Goal: Information Seeking & Learning: Learn about a topic

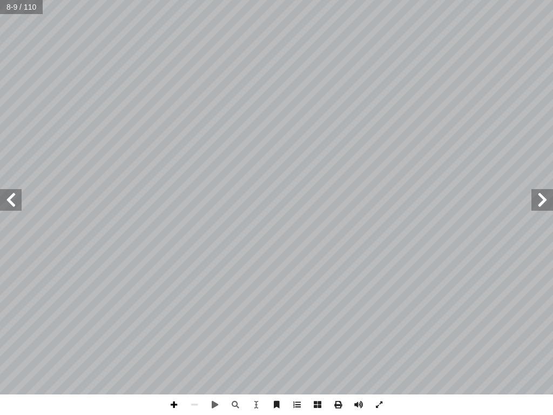
click at [176, 341] on span at bounding box center [174, 404] width 21 height 21
click at [279, 341] on div "٤ درين على: � ن يكونوا ق أ ا حدة ية الو � ع من الطلبة بعد نه ّ ق تو ُ ي 1 . ـة …" at bounding box center [276, 207] width 553 height 415
click at [0, 0] on input "text" at bounding box center [21, 7] width 42 height 14
click at [0, 341] on div "٤ درين على: � ن يكونوا ق أ ا حدة ية الو � ع من الطلبة بعد نه ّ ق تو ُ ي 1 . ـة …" at bounding box center [276, 207] width 553 height 415
click at [257, 341] on span at bounding box center [256, 404] width 21 height 21
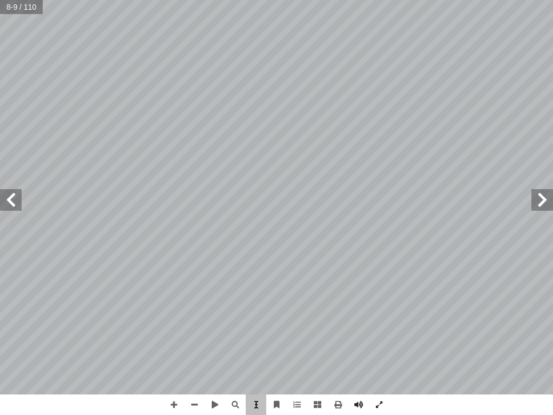
click at [257, 341] on span at bounding box center [256, 404] width 21 height 21
click at [337, 341] on span at bounding box center [338, 404] width 21 height 21
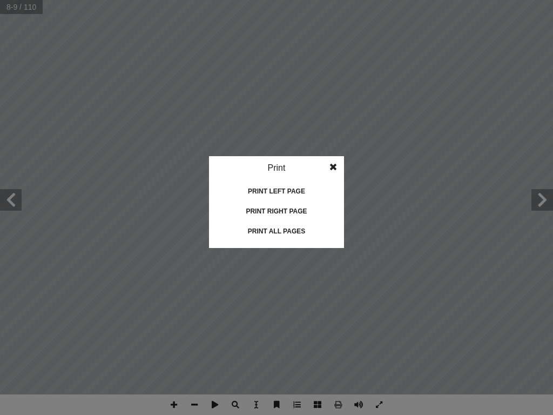
click at [336, 165] on span at bounding box center [333, 167] width 19 height 22
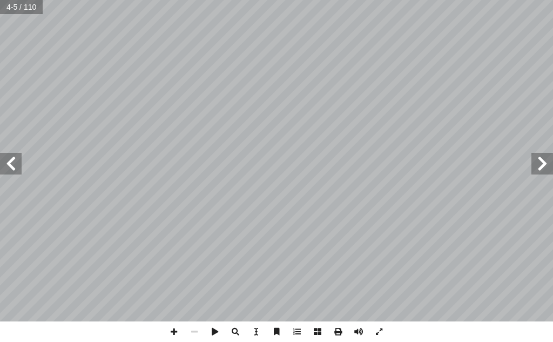
click at [15, 166] on span at bounding box center [11, 164] width 22 height 22
click at [549, 168] on span at bounding box center [543, 164] width 22 height 22
click at [187, 307] on div "٤ درين على: � ن يكونوا ق أ ا حدة ية الو � ع من الطلبة بعد نه ّ ق تو ُ ي 1 . ـة …" at bounding box center [276, 171] width 553 height 342
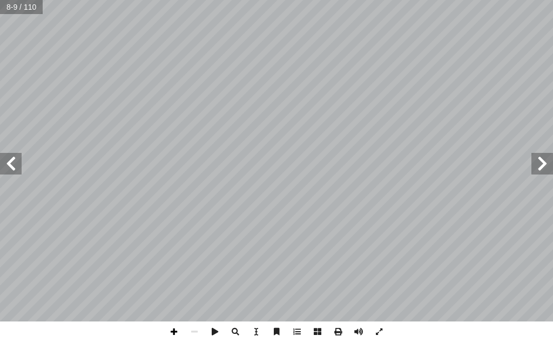
click at [172, 333] on span at bounding box center [174, 332] width 21 height 21
click at [356, 0] on html "الصفحة الرئيسية الصف الأول الصف الثاني الصف الثالث الصف الرابع الصف الخامس الصف…" at bounding box center [276, 36] width 553 height 73
click at [97, 250] on div "٤ درين على: � ن يكونوا ق أ ا حدة ية الو � ع من الطلبة بعد نه ّ ق تو ُ ي 1 . ـة …" at bounding box center [276, 161] width 553 height 322
click at [8, 170] on span at bounding box center [11, 164] width 22 height 22
click at [21, 160] on span at bounding box center [11, 164] width 22 height 22
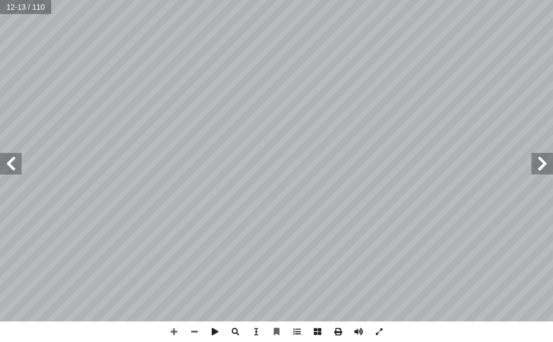
click at [544, 169] on span at bounding box center [543, 164] width 22 height 22
click at [171, 332] on span at bounding box center [174, 332] width 21 height 21
click at [539, 165] on span at bounding box center [543, 164] width 22 height 22
click at [170, 326] on span at bounding box center [174, 332] width 21 height 21
click at [21, 173] on span at bounding box center [11, 164] width 22 height 22
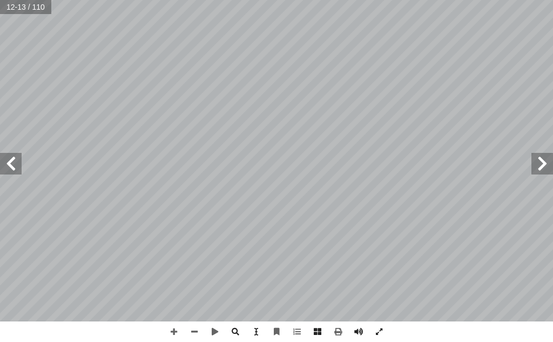
click at [541, 170] on div "8 َ ل َ ۥ و ُ ه َ ن ۡ و َ ش [DEMOGRAPHIC_DATA] خ َ ي َ و ِ َّ [DEMOGRAPHIC_DATA…" at bounding box center [276, 161] width 553 height 322
